Goal: Transaction & Acquisition: Purchase product/service

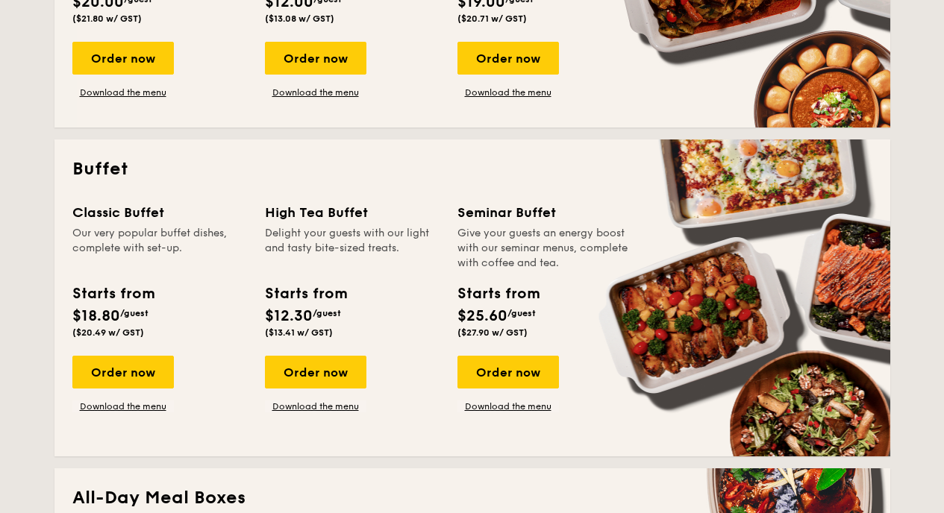
scroll to position [540, 0]
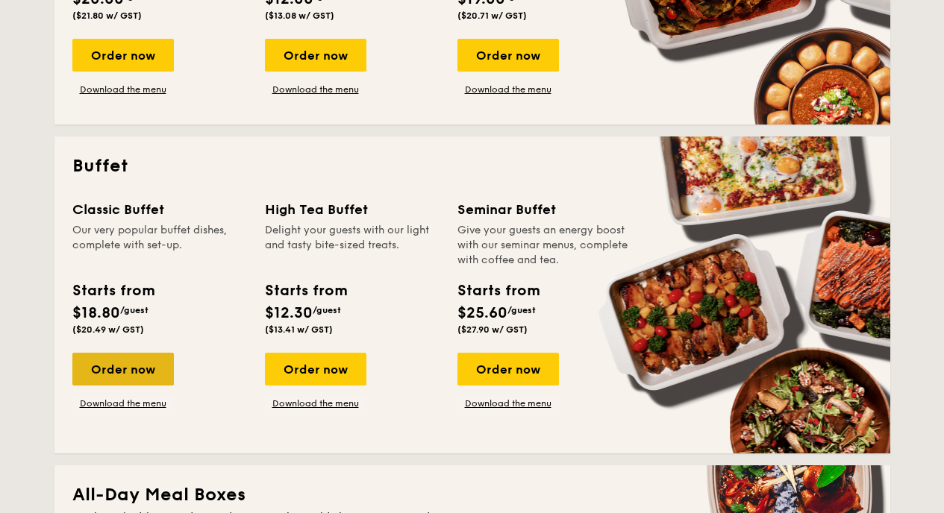
click at [150, 357] on div "Order now" at bounding box center [122, 369] width 101 height 33
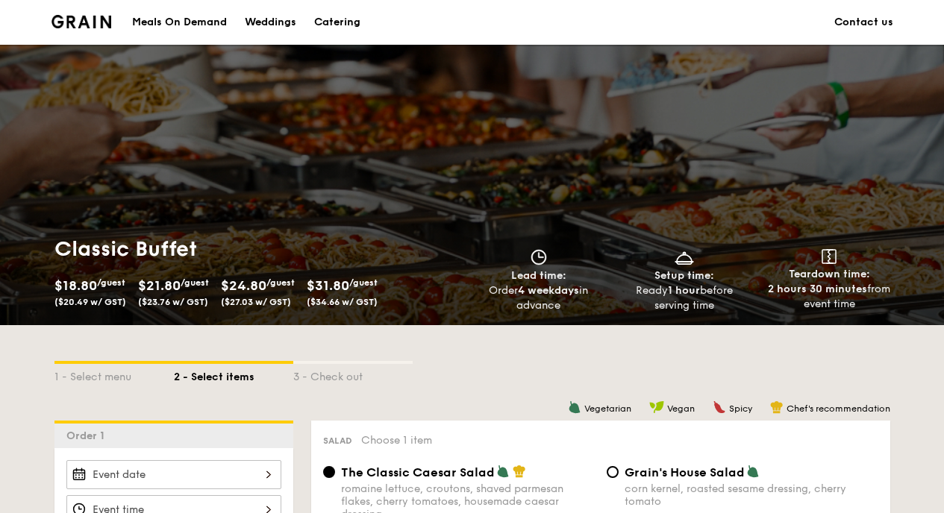
scroll to position [319, 0]
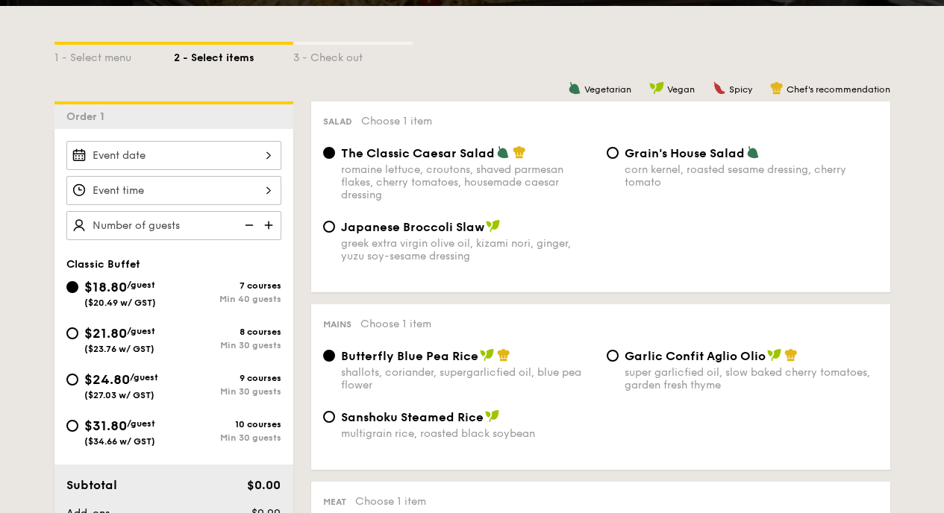
click at [99, 379] on span "$24.80" at bounding box center [107, 379] width 46 height 16
click at [78, 379] on input "$24.80 /guest ($27.03 w/ GST) 9 courses Min 30 guests" at bounding box center [72, 380] width 12 height 12
radio input "true"
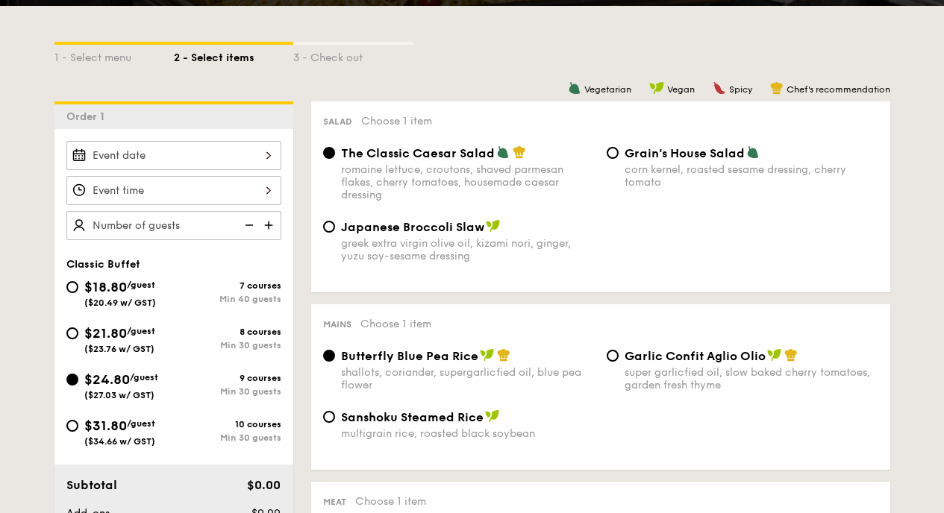
radio input "true"
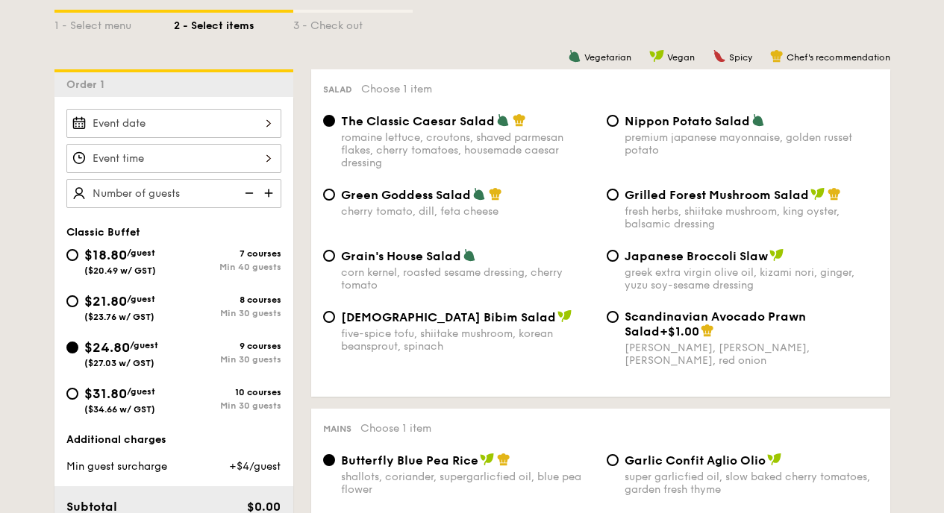
scroll to position [375, 0]
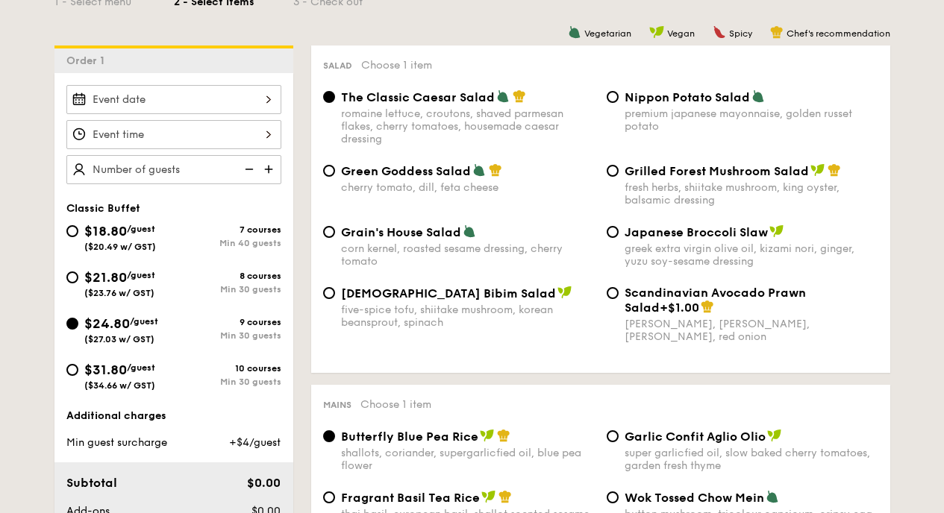
click at [99, 379] on div "$31.80 /guest ($34.66 w/ GST)" at bounding box center [119, 375] width 71 height 31
click at [78, 376] on input "$31.80 /guest ($34.66 w/ GST) 10 courses Min 30 guests" at bounding box center [72, 370] width 12 height 12
radio input "true"
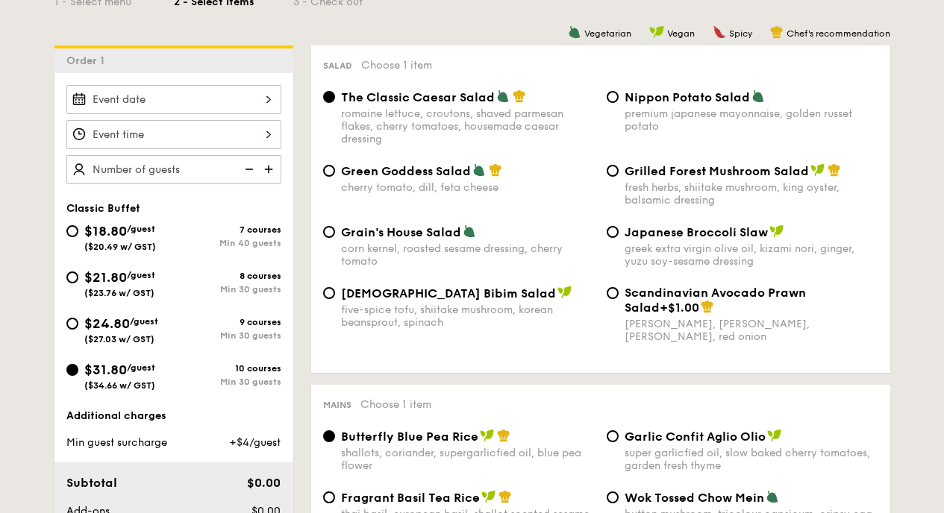
radio input "true"
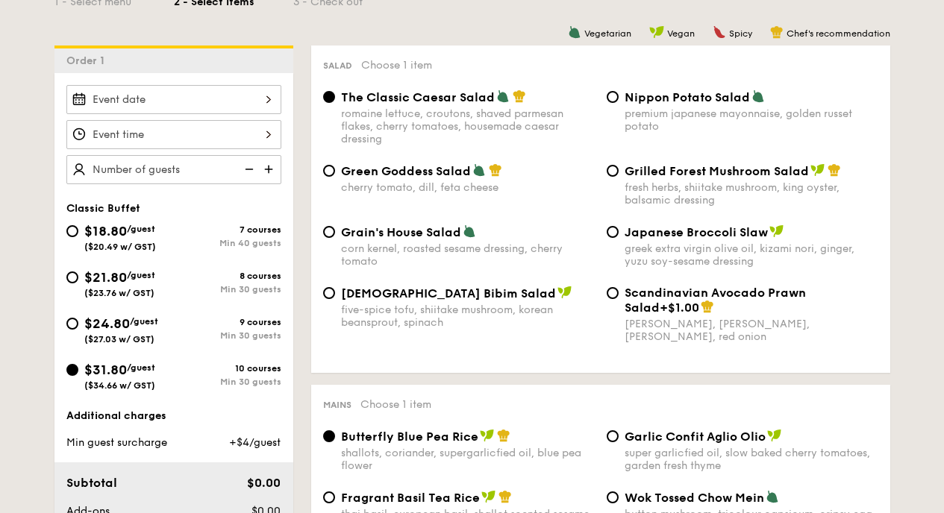
radio input "true"
type input "60 guests"
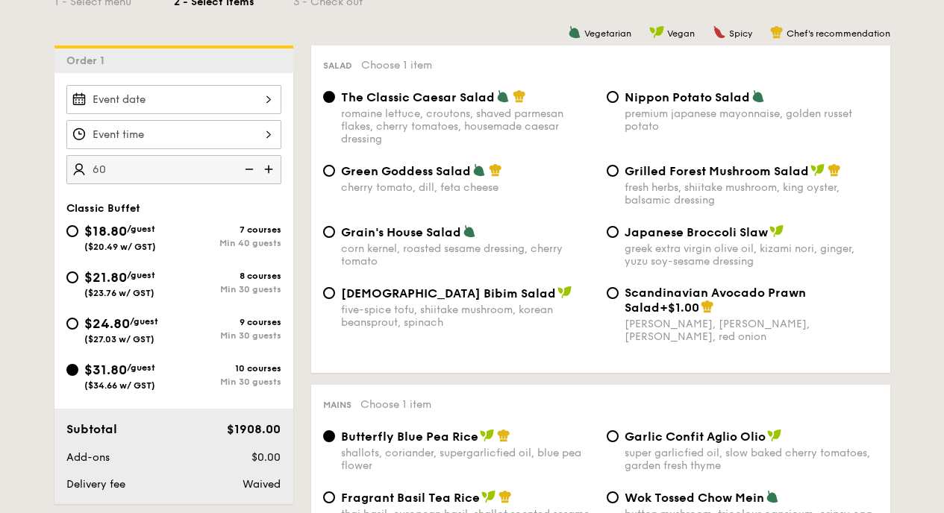
click at [119, 318] on span "$24.80" at bounding box center [107, 324] width 46 height 16
click at [78, 318] on input "$24.80 /guest ($27.03 w/ GST) 9 courses Min 30 guests" at bounding box center [72, 324] width 12 height 12
radio input "true"
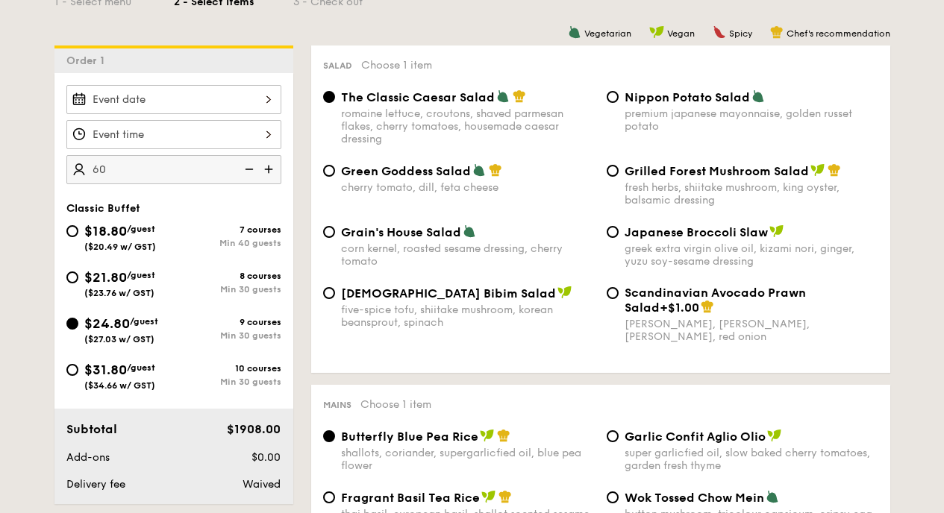
radio input "true"
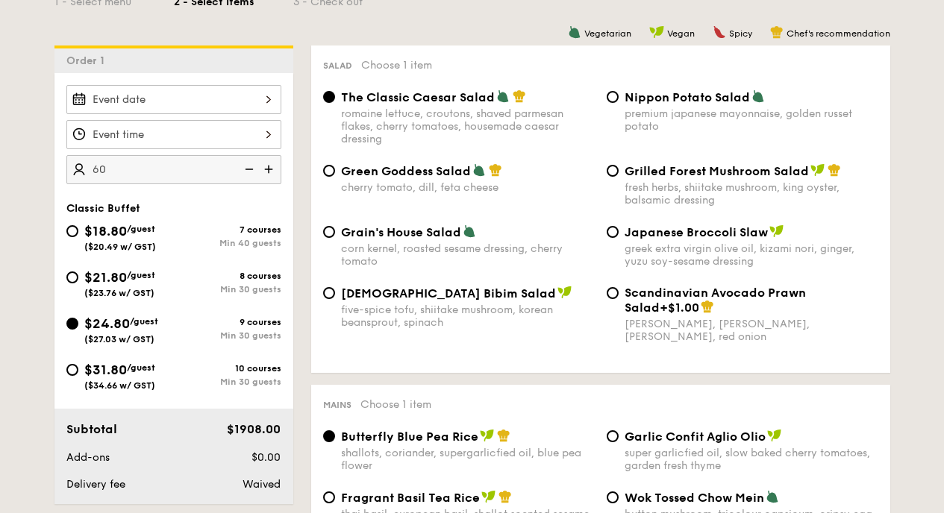
radio input "true"
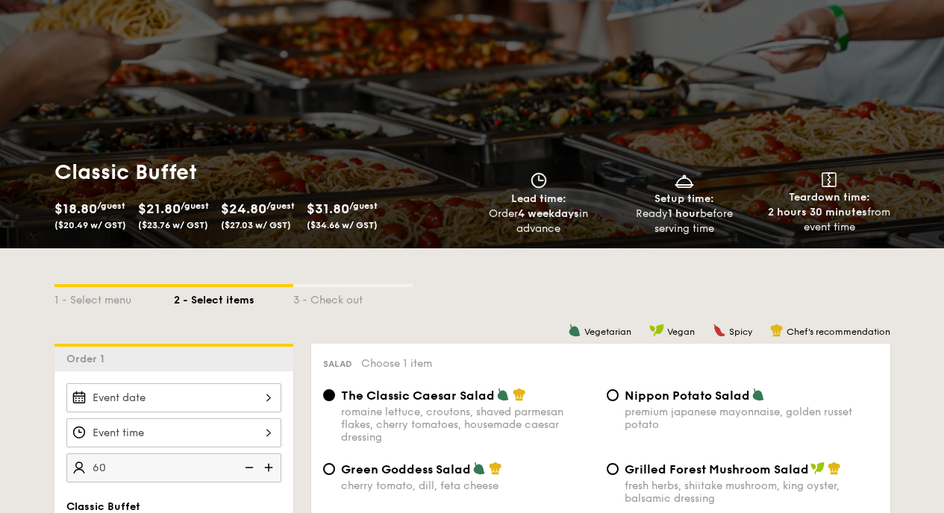
scroll to position [0, 0]
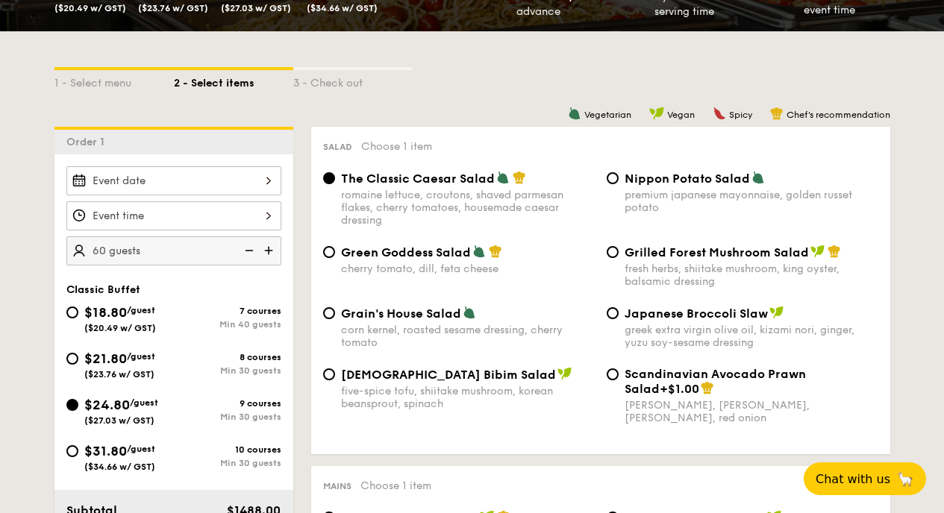
scroll to position [427, 0]
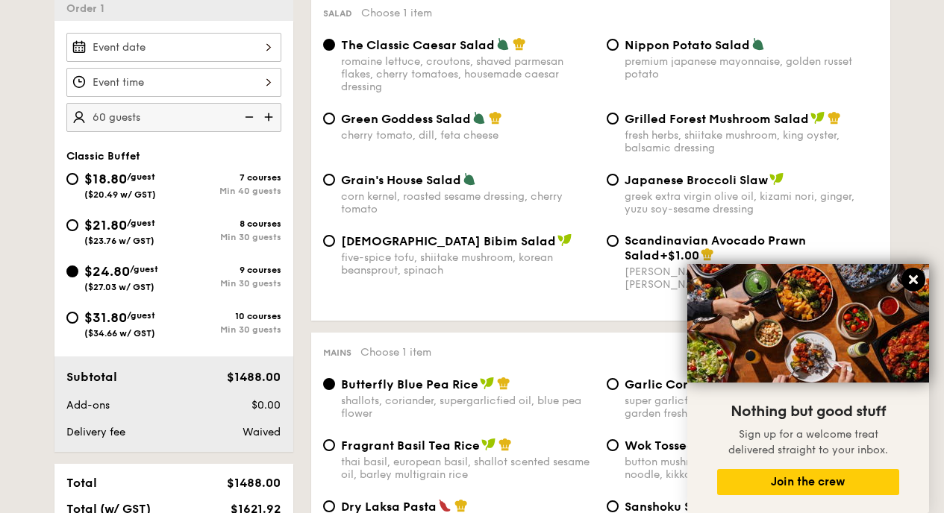
click at [915, 288] on button at bounding box center [913, 280] width 24 height 24
